Goal: Task Accomplishment & Management: Manage account settings

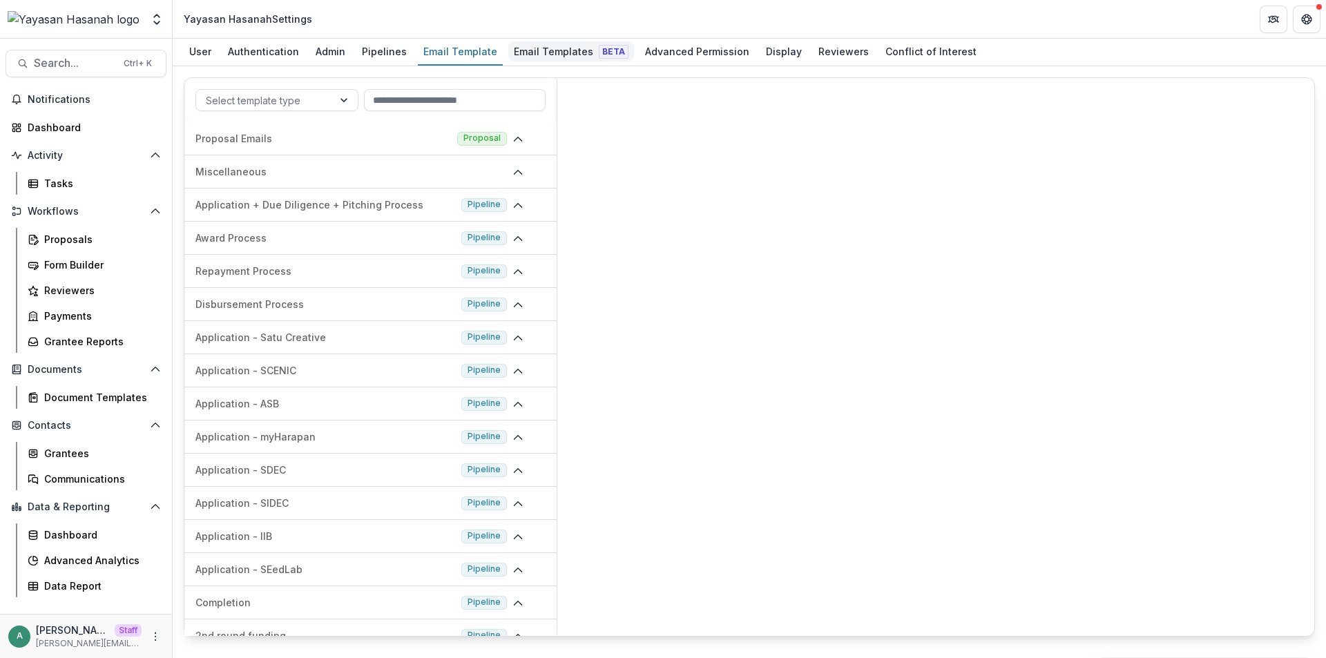
click at [541, 48] on div "Email Templates Beta" at bounding box center [571, 51] width 126 height 20
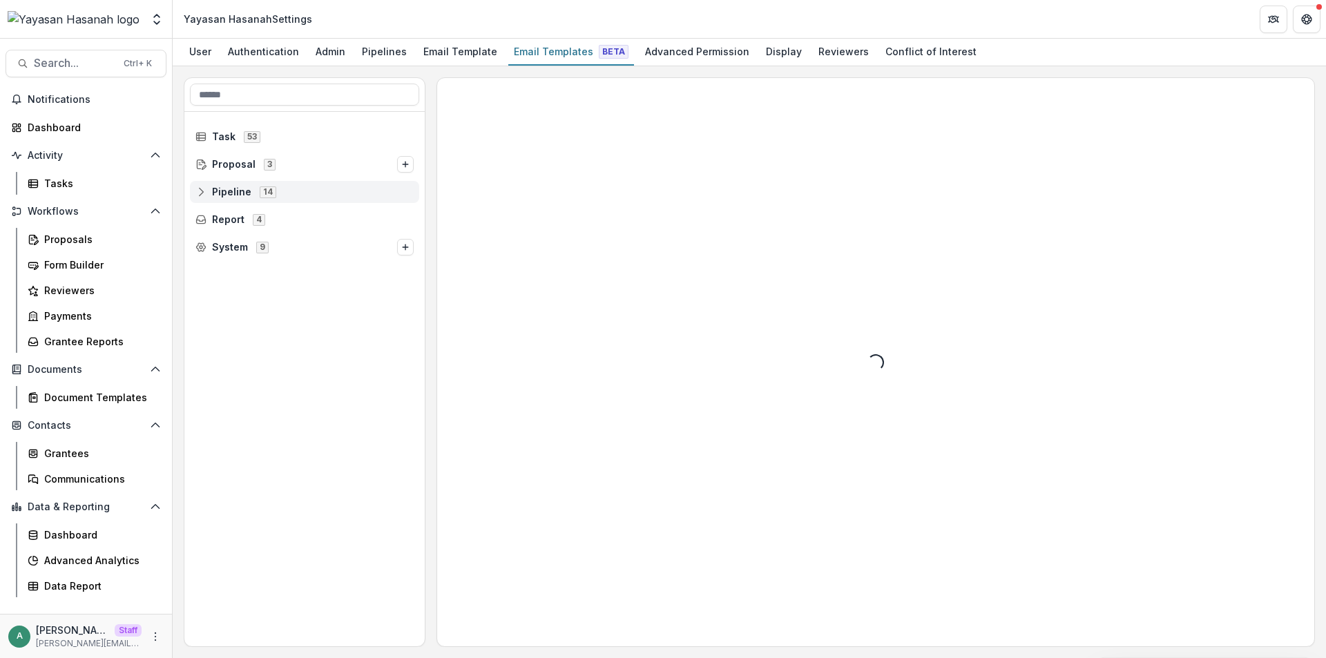
click at [204, 191] on icon at bounding box center [201, 192] width 11 height 11
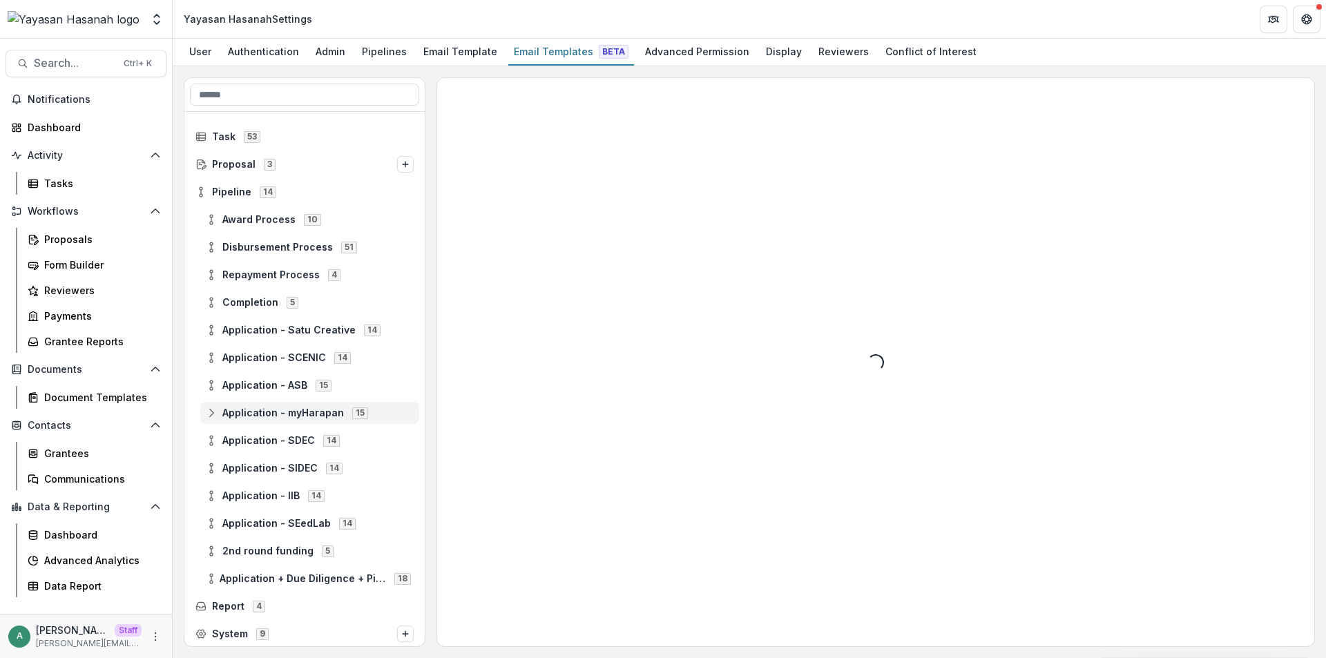
click at [211, 413] on icon at bounding box center [211, 413] width 11 height 11
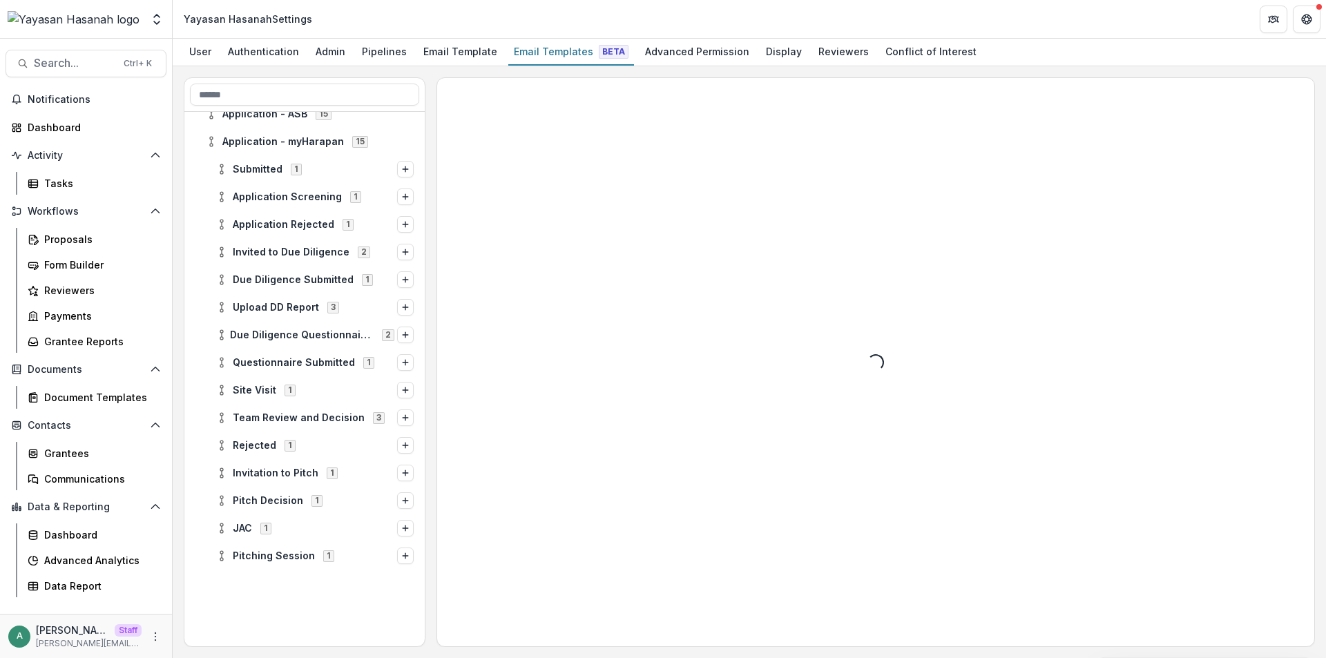
scroll to position [276, 0]
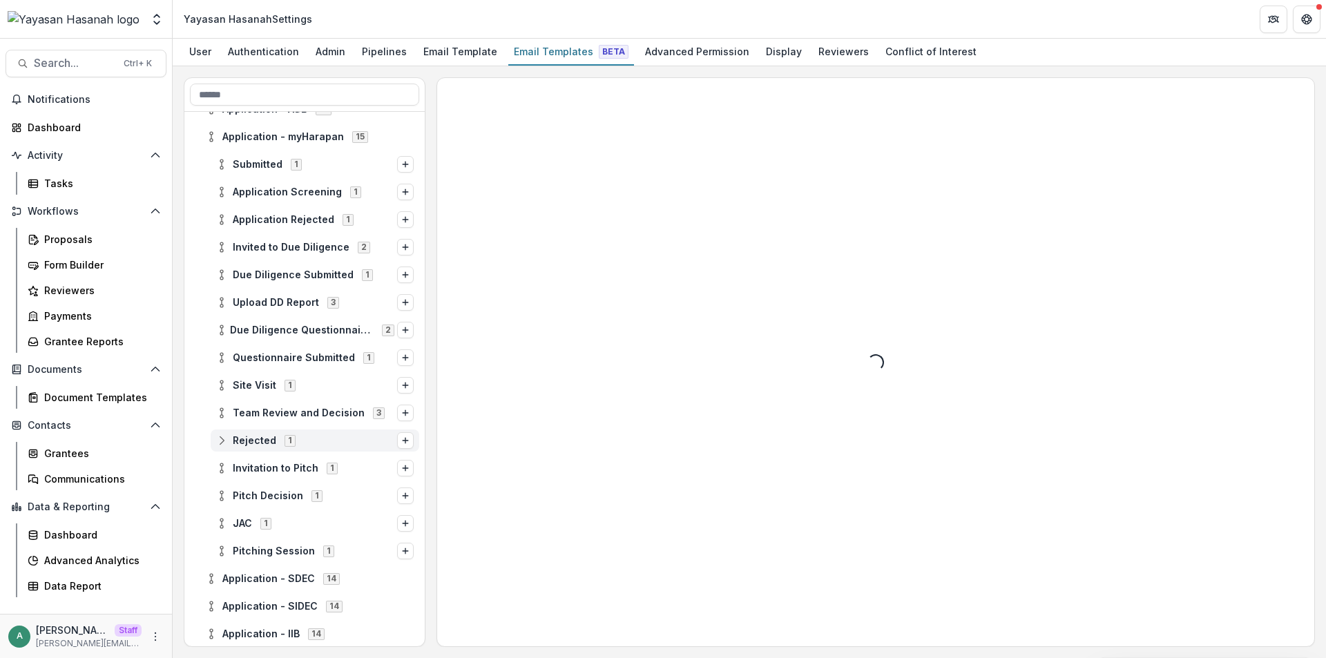
click at [221, 443] on circle at bounding box center [221, 444] width 3 height 3
click at [265, 465] on span "Stage Change Message" at bounding box center [328, 469] width 171 height 12
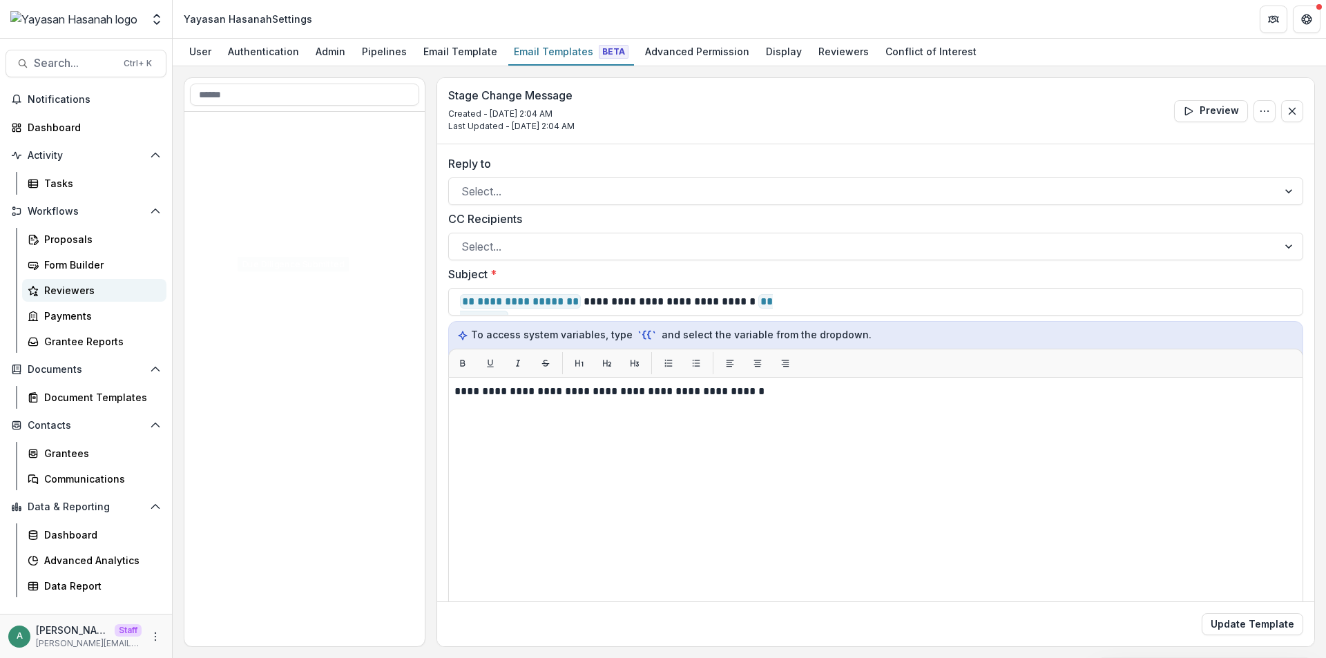
scroll to position [3014, 0]
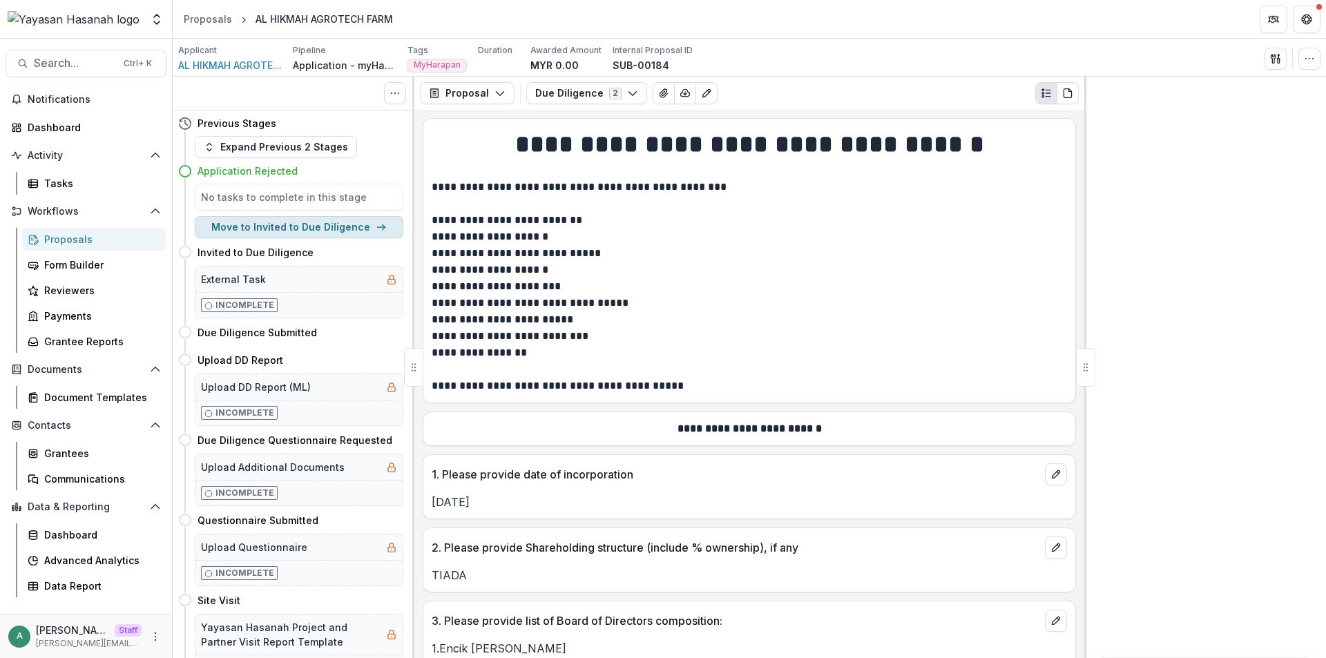
click at [300, 231] on button "Move to Invited to Due Diligence" at bounding box center [299, 227] width 209 height 22
select select "**********"
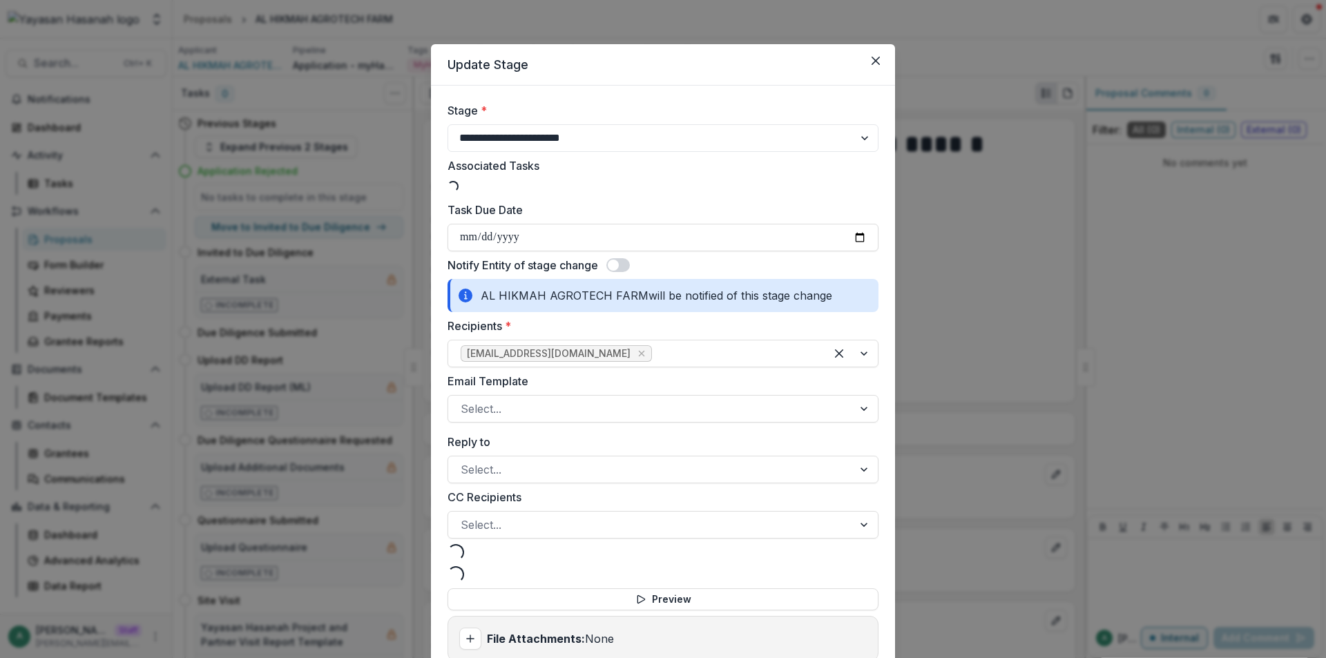
type input "**********"
select select "**********"
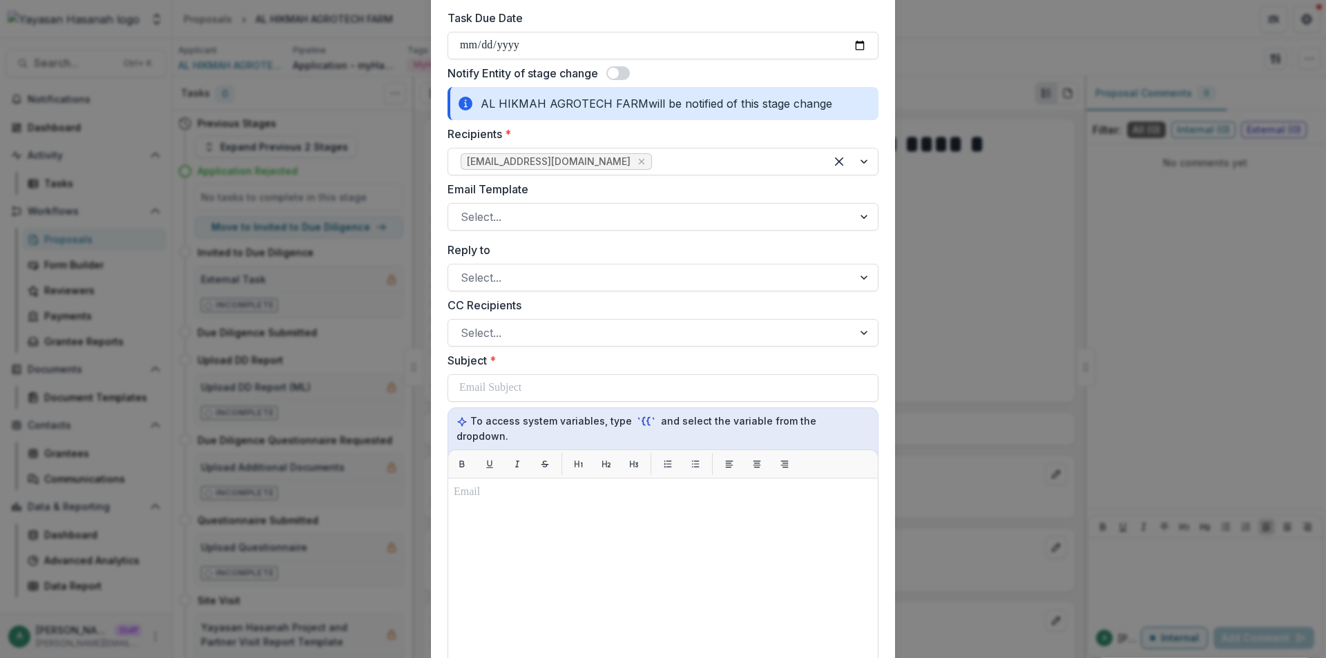
scroll to position [276, 0]
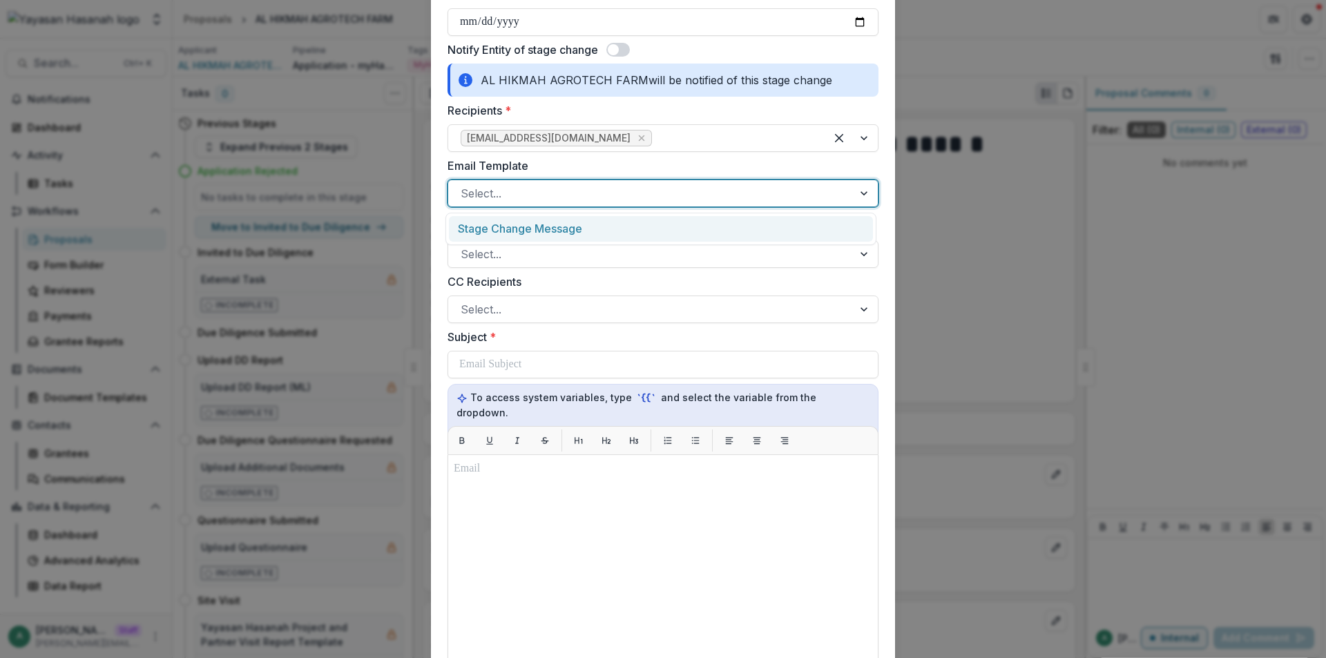
click at [541, 197] on div at bounding box center [651, 193] width 380 height 19
click at [533, 222] on div "Stage Change Message" at bounding box center [661, 229] width 424 height 26
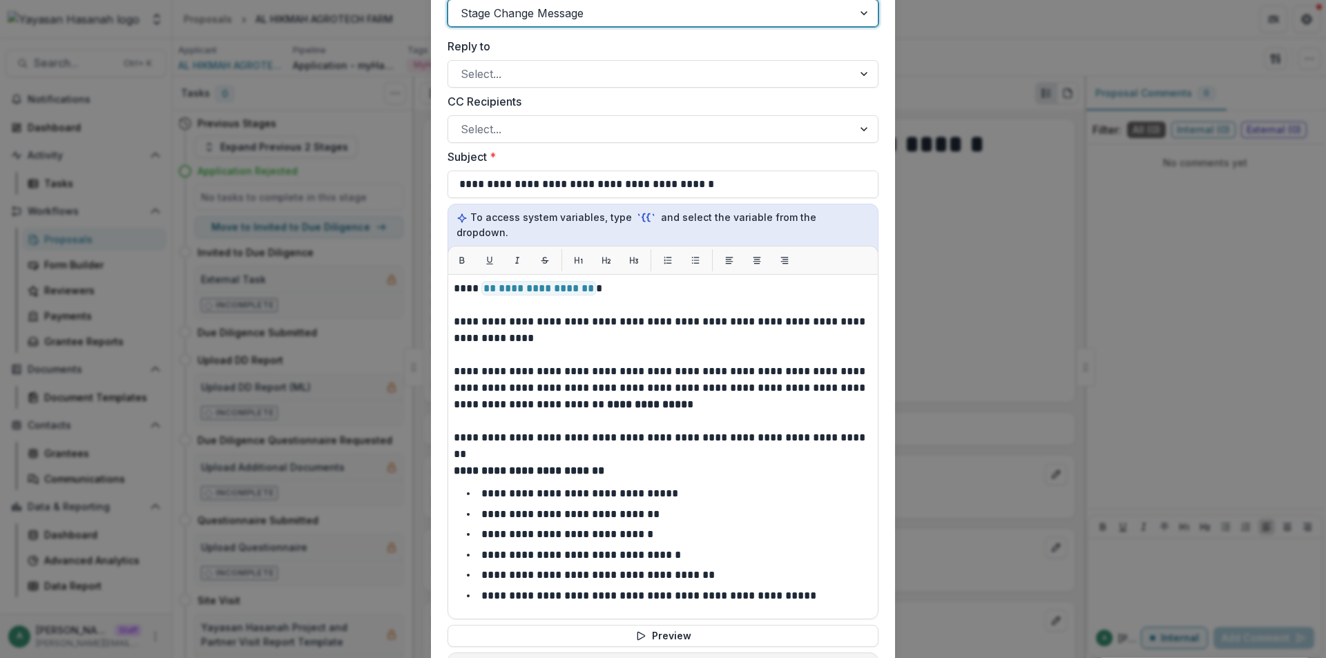
scroll to position [0, 0]
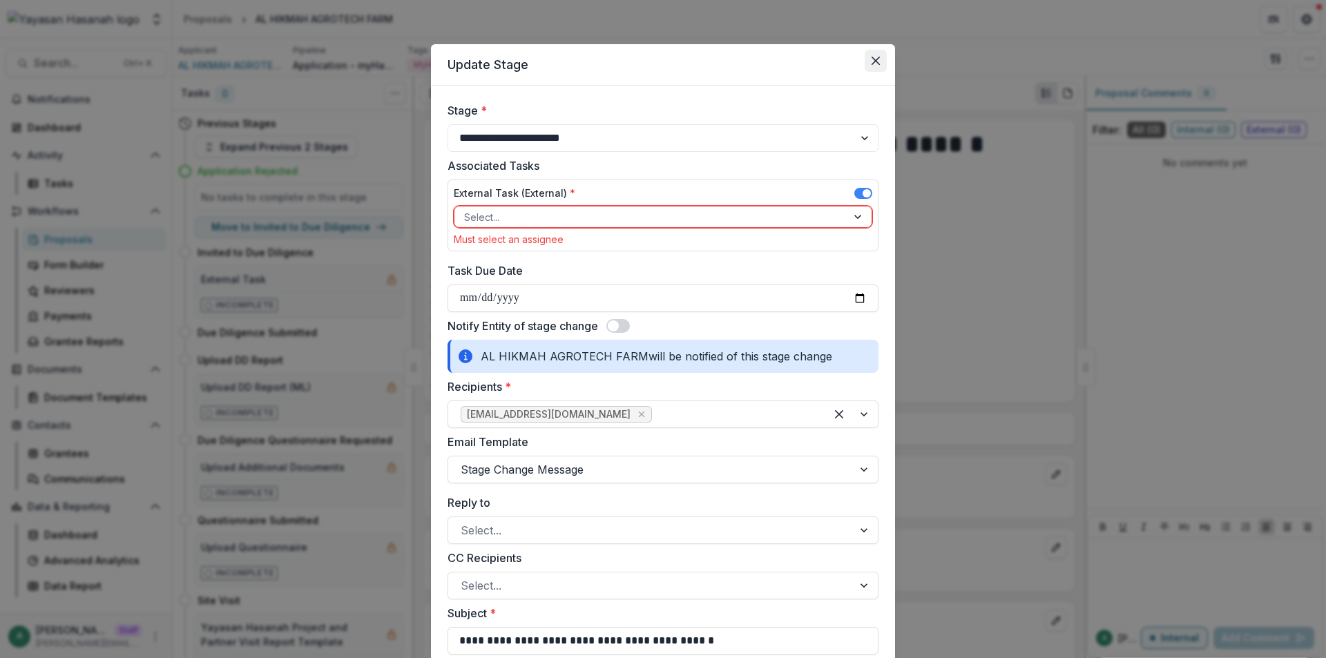
click at [873, 64] on icon "Close" at bounding box center [876, 61] width 8 height 8
